Goal: Task Accomplishment & Management: Manage account settings

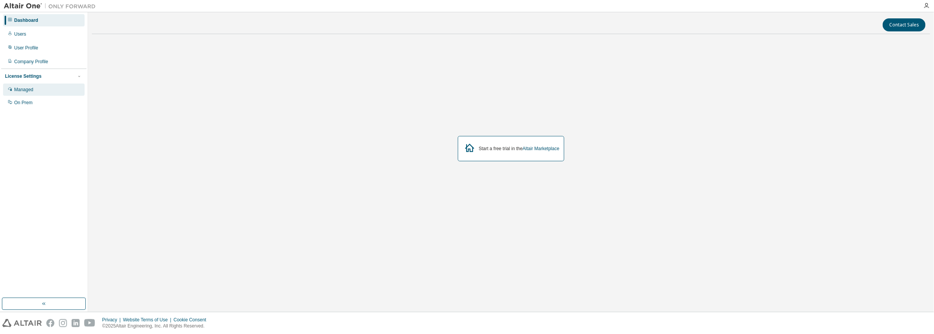
click at [21, 88] on div "Managed" at bounding box center [23, 90] width 19 height 6
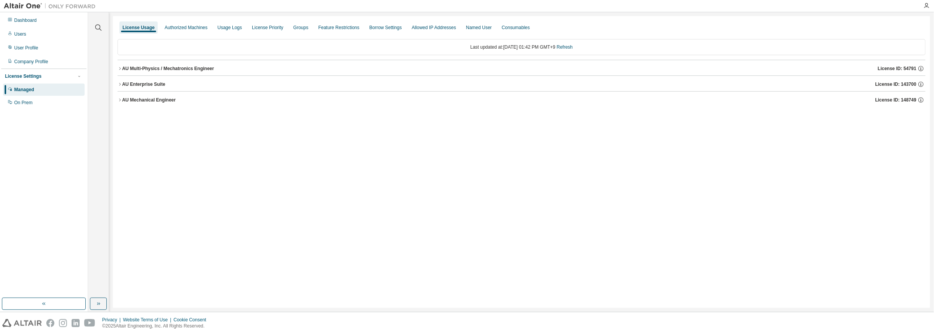
click at [147, 70] on div "AU Multi-Physics / Mechatronics Engineer" at bounding box center [168, 68] width 92 height 6
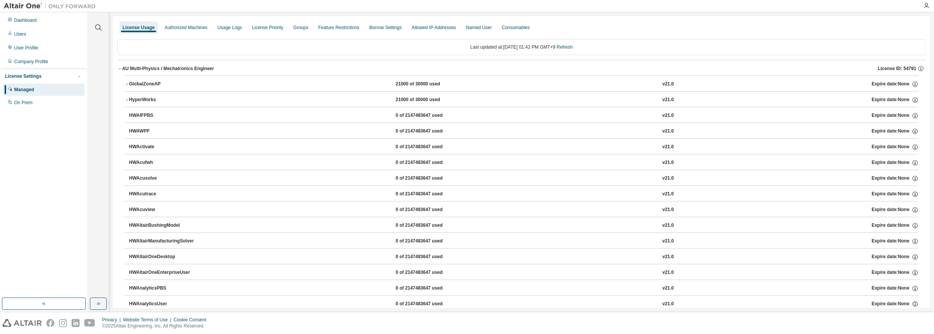
click at [147, 70] on div "AU Multi-Physics / Mechatronics Engineer" at bounding box center [168, 68] width 92 height 6
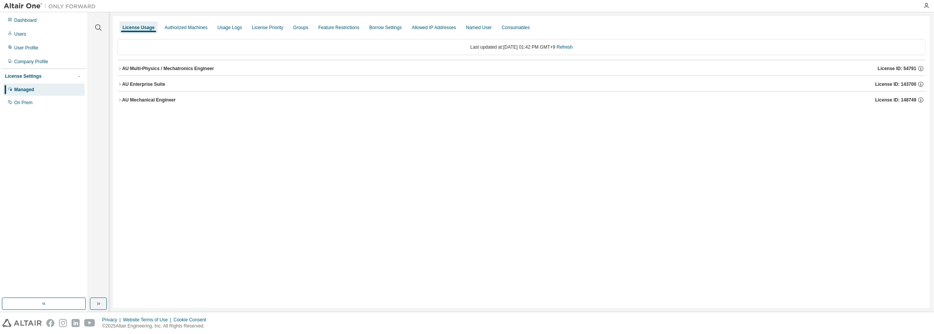
click at [142, 83] on div "AU Enterprise Suite" at bounding box center [143, 84] width 43 height 6
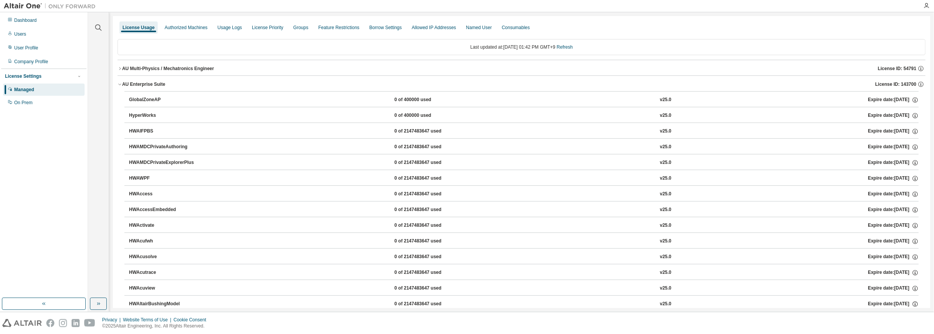
click at [142, 83] on div "AU Enterprise Suite" at bounding box center [143, 84] width 43 height 6
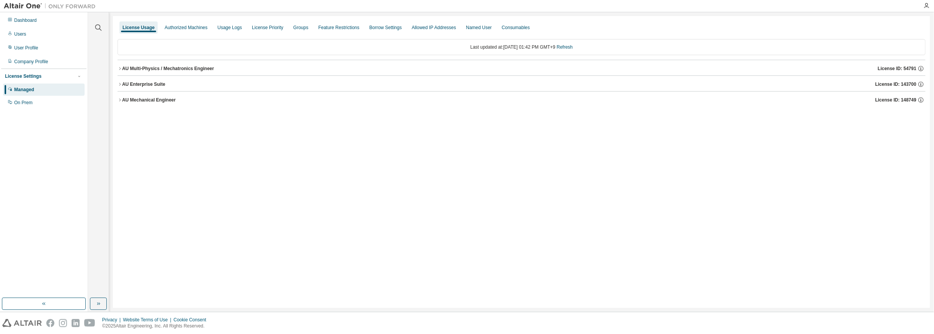
click at [141, 99] on div "AU Mechanical Engineer" at bounding box center [149, 100] width 54 height 6
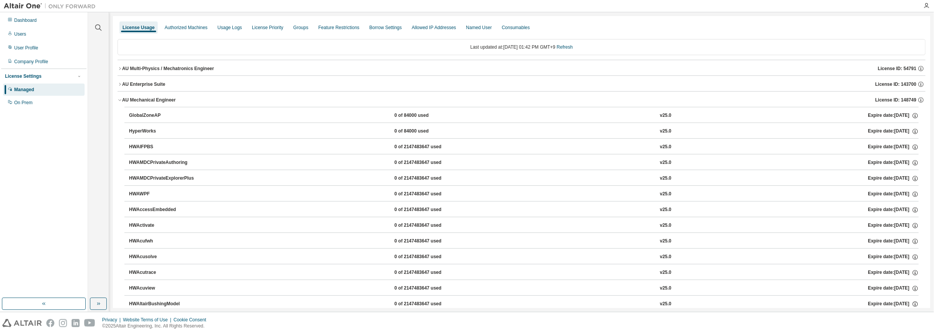
click at [136, 100] on div "AU Mechanical Engineer" at bounding box center [149, 100] width 54 height 6
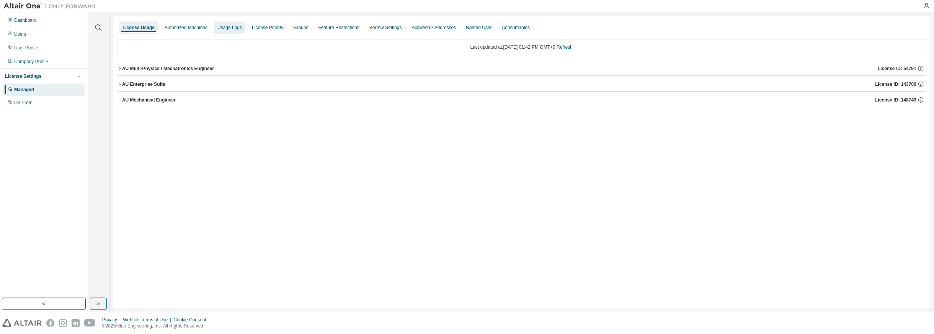
click at [230, 30] on div "Usage Logs" at bounding box center [229, 28] width 25 height 6
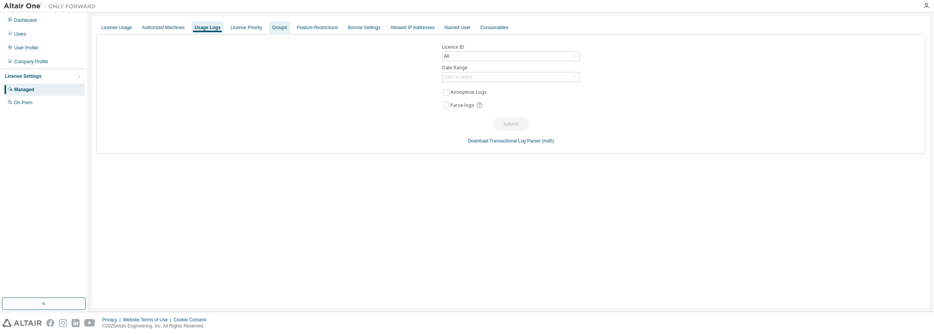
click at [272, 30] on div "Groups" at bounding box center [279, 28] width 15 height 6
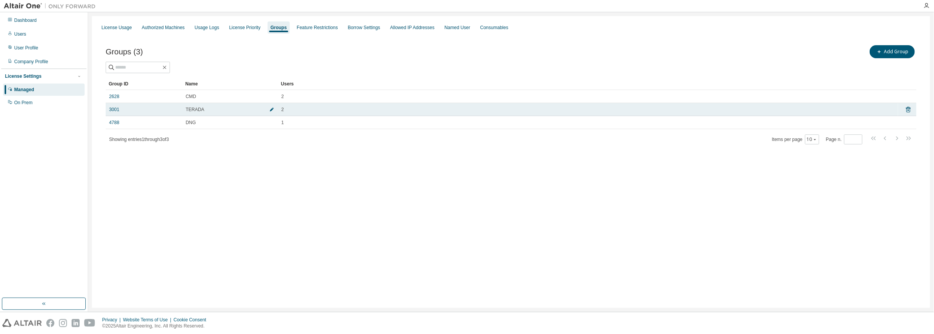
click at [273, 110] on icon "button" at bounding box center [272, 109] width 5 height 5
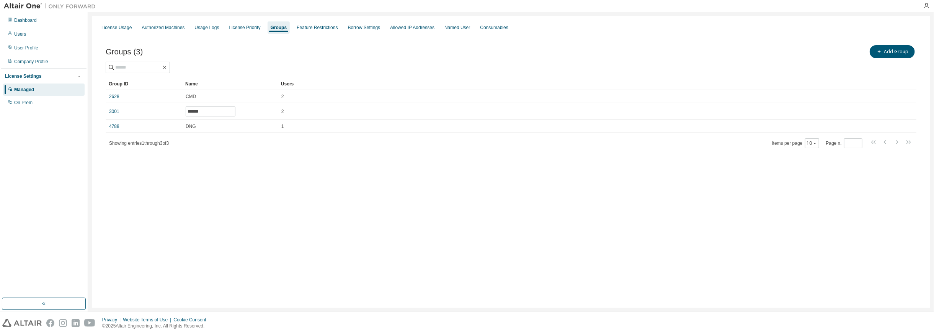
click at [273, 110] on icon "button" at bounding box center [272, 111] width 5 height 5
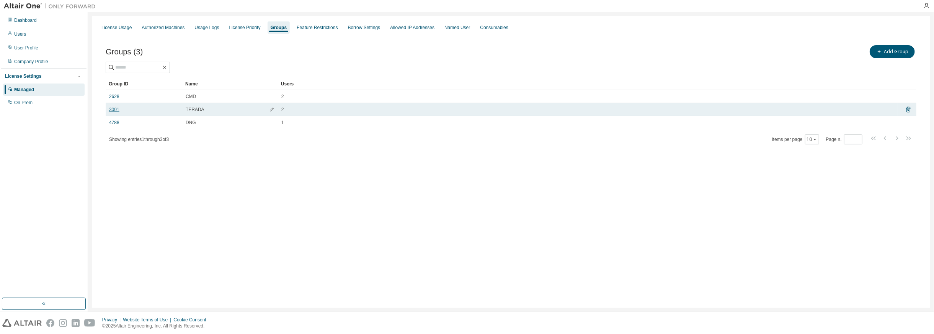
click at [114, 109] on link "3001" at bounding box center [114, 109] width 10 height 6
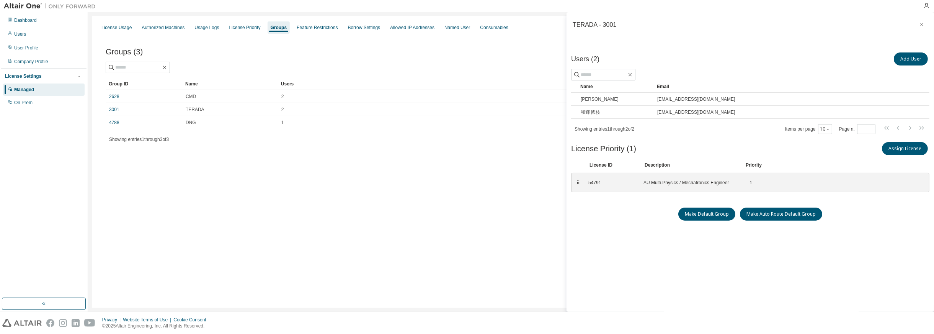
click at [431, 249] on div "License Usage Authorized Machines Usage Logs License Priority Groups Feature Re…" at bounding box center [511, 162] width 839 height 292
